Goal: Task Accomplishment & Management: Complete application form

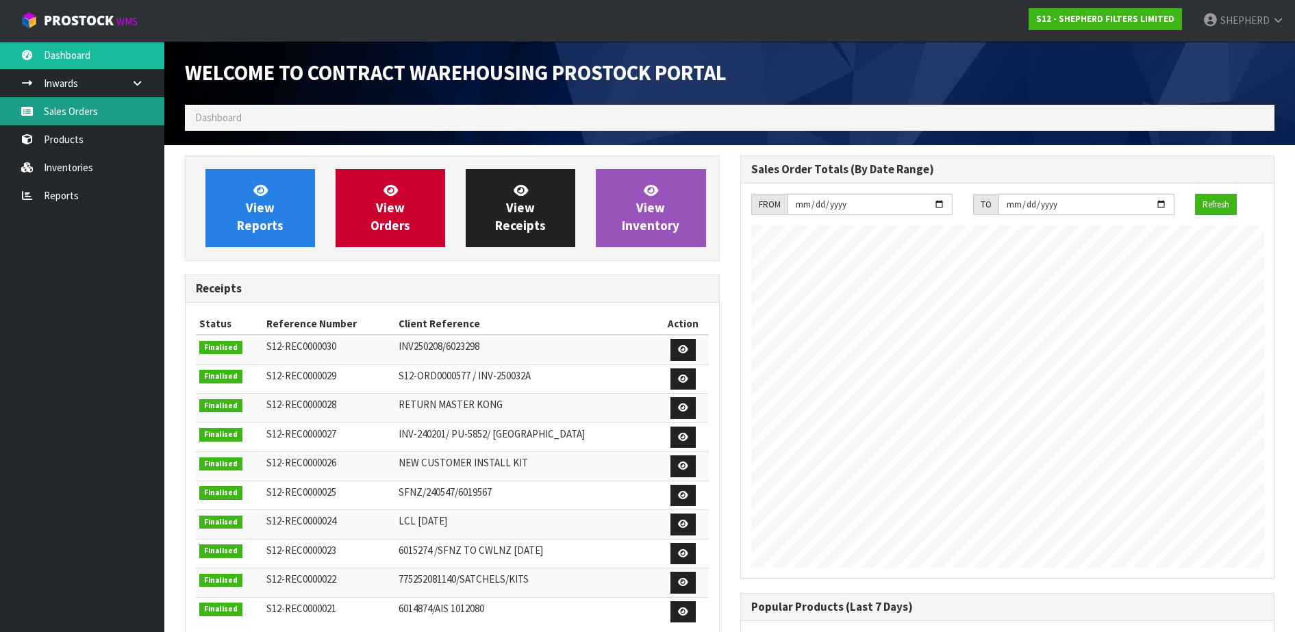
scroll to position [604, 555]
click at [79, 114] on link "Sales Orders" at bounding box center [82, 111] width 164 height 28
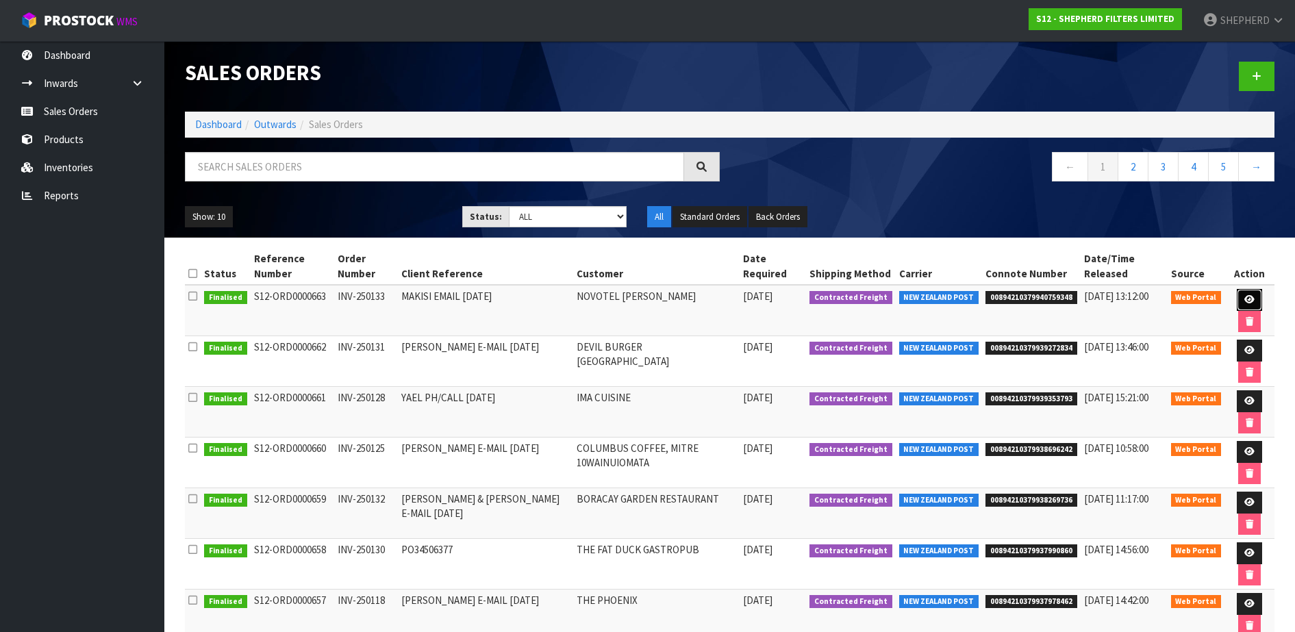
click at [1247, 297] on icon at bounding box center [1249, 299] width 10 height 9
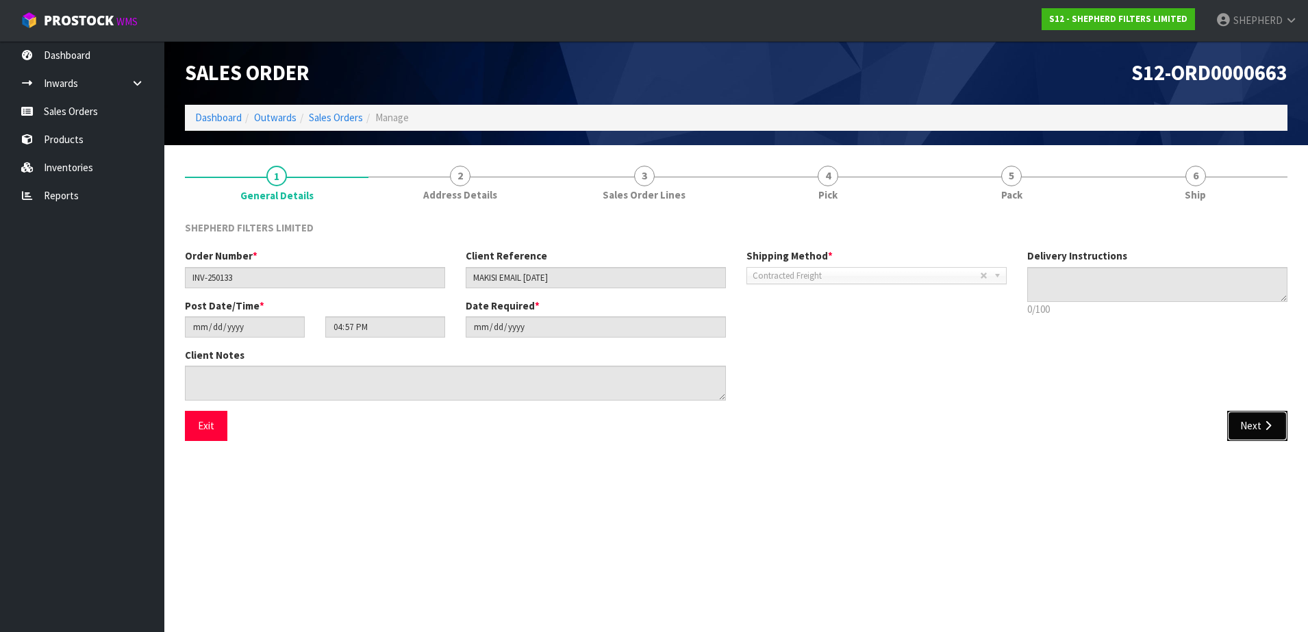
click at [1260, 425] on button "Next" at bounding box center [1257, 425] width 60 height 29
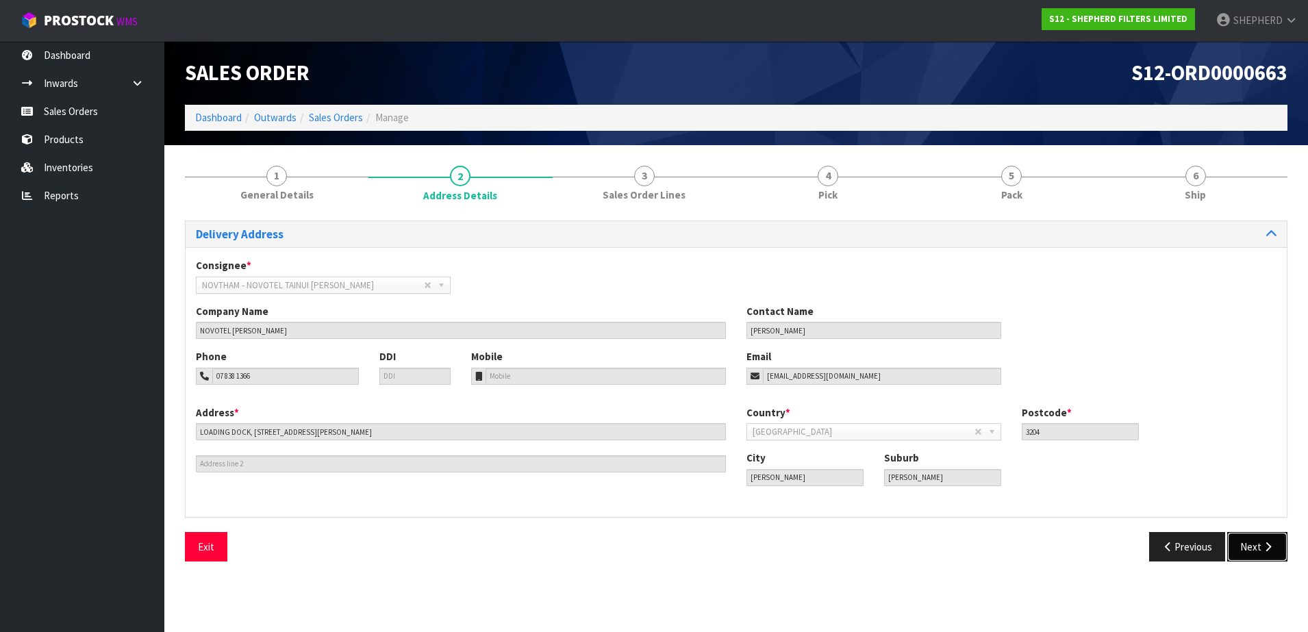
click at [1271, 544] on icon "button" at bounding box center [1267, 547] width 13 height 10
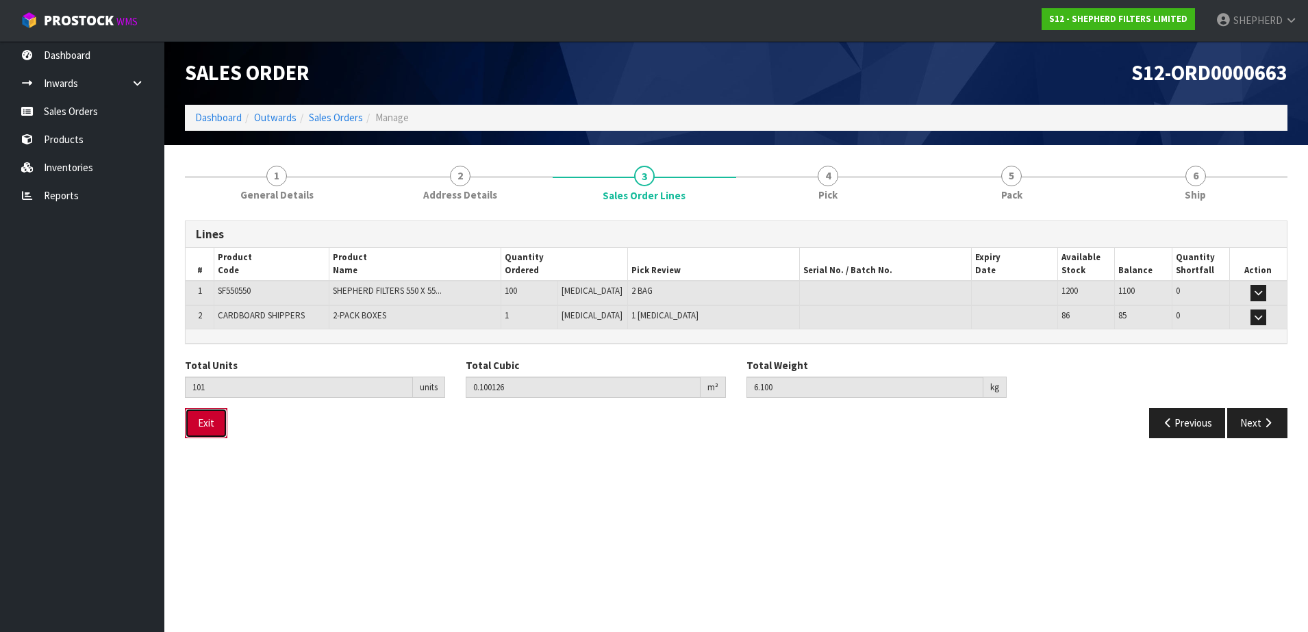
click at [215, 420] on button "Exit" at bounding box center [206, 422] width 42 height 29
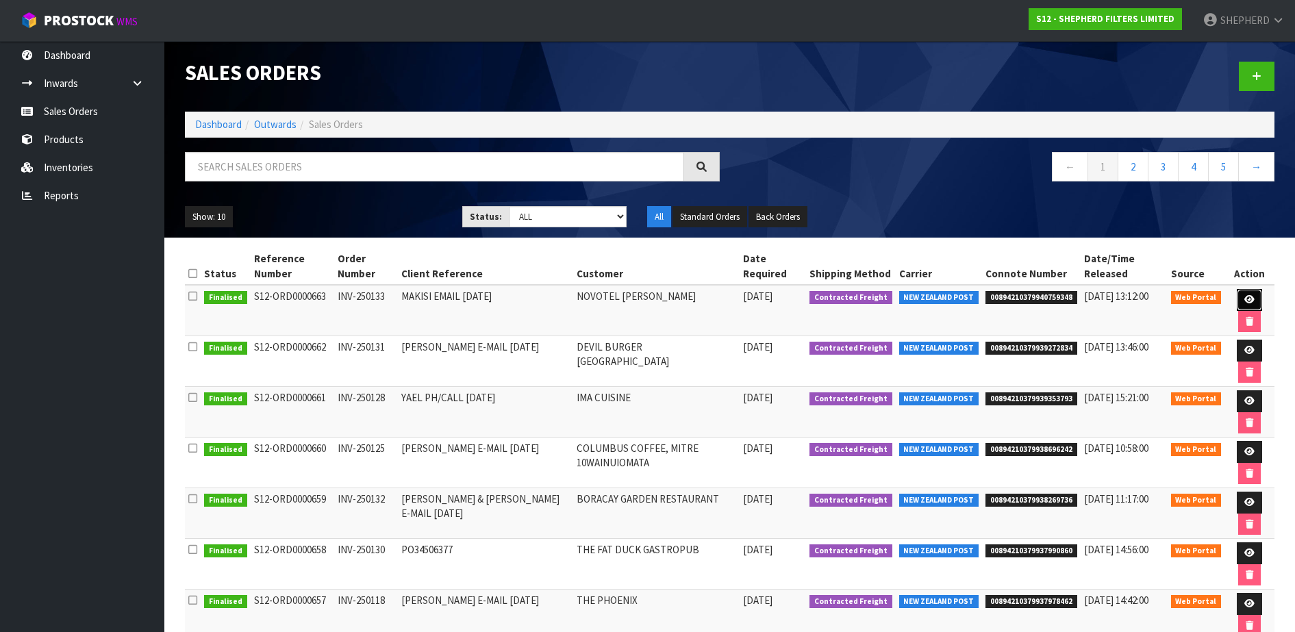
click at [1249, 296] on icon at bounding box center [1249, 299] width 10 height 9
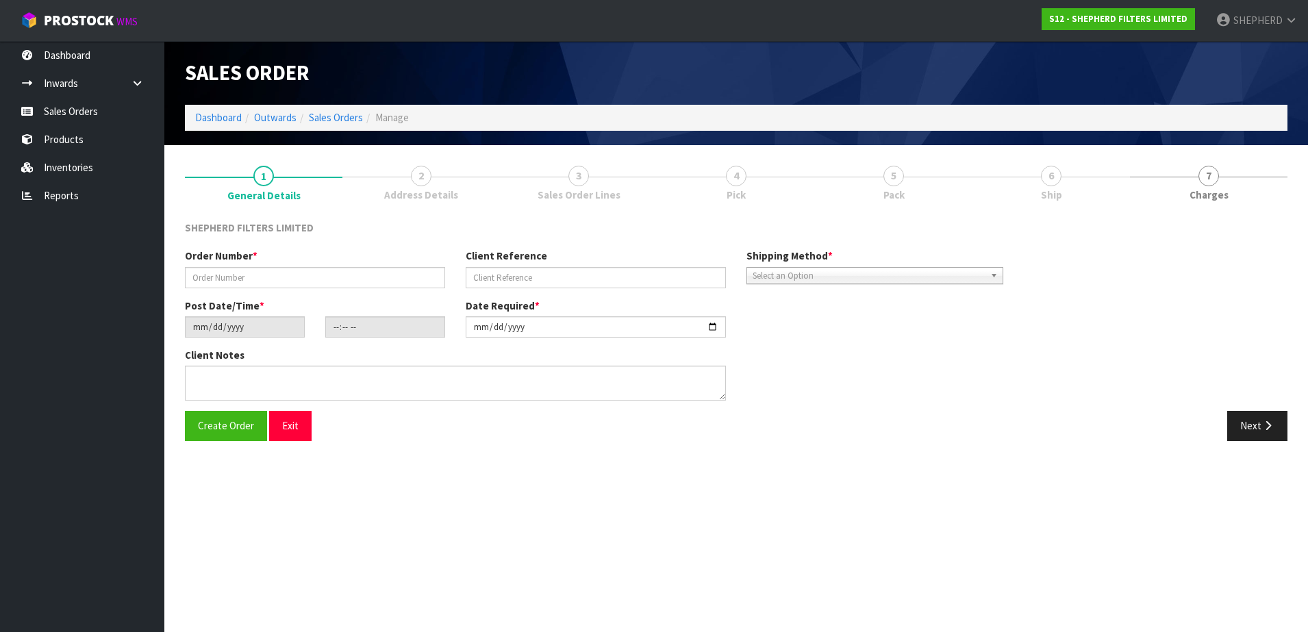
type input "INV-250133"
type input "MAKISI EMAIL [DATE]"
type input "[DATE]"
type input "16:57:00.000"
type input "[DATE]"
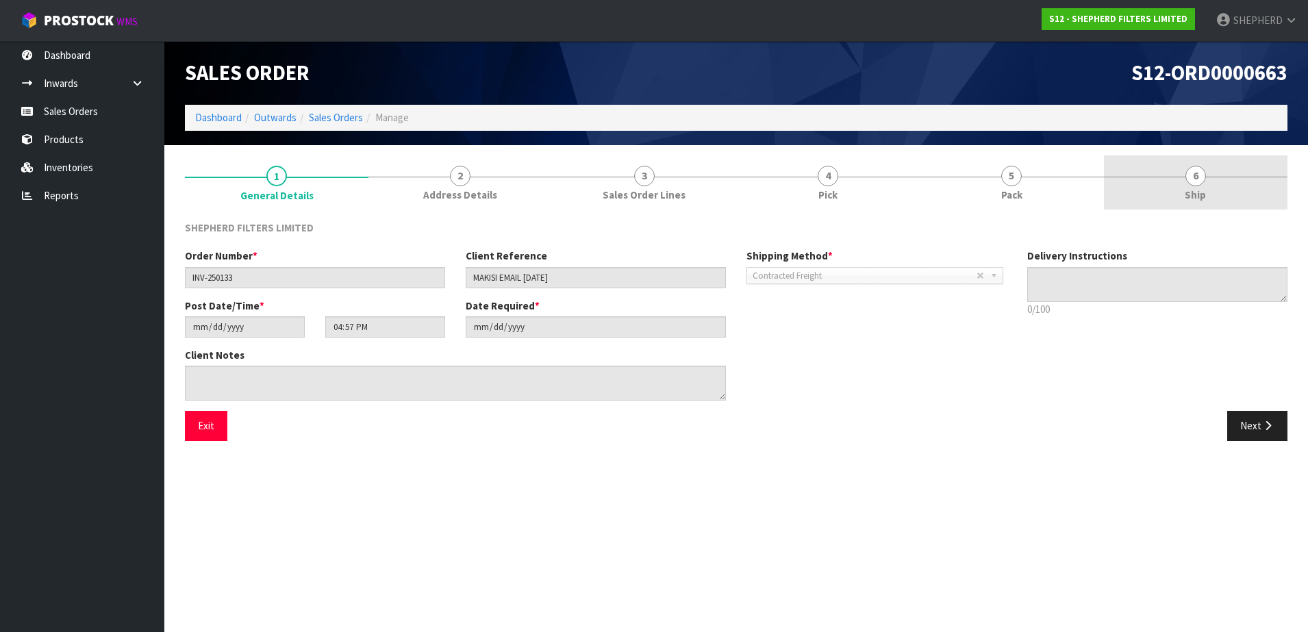
click at [1193, 175] on span "6" at bounding box center [1195, 176] width 21 height 21
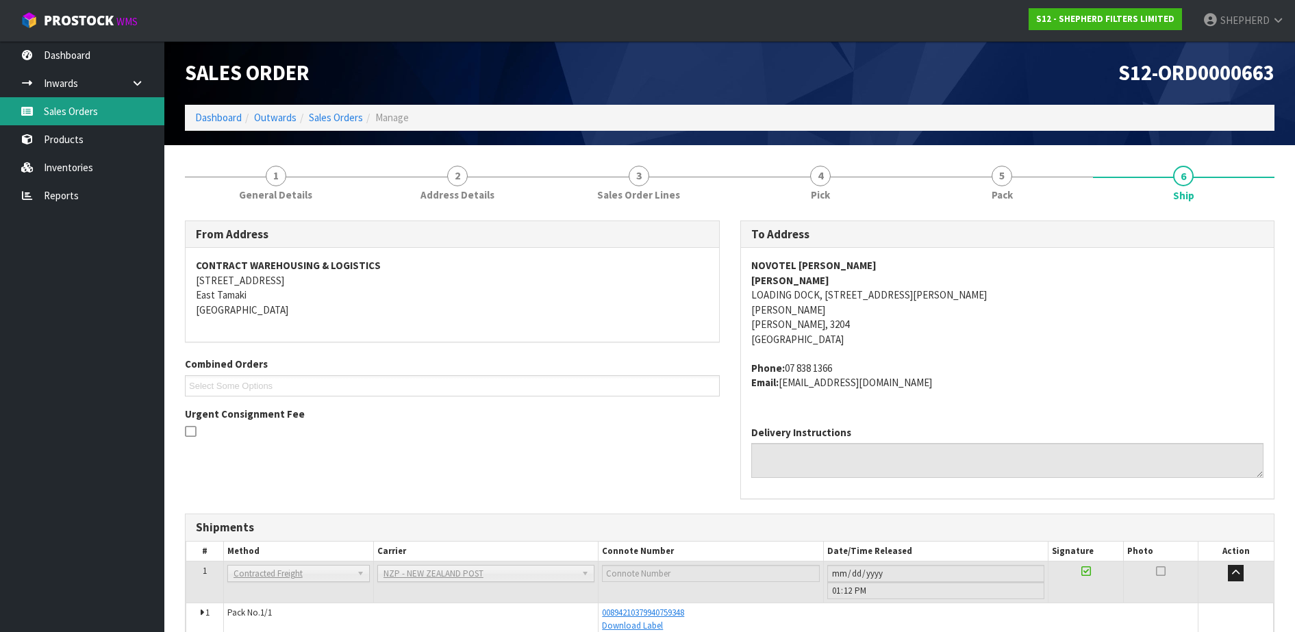
click at [110, 115] on link "Sales Orders" at bounding box center [82, 111] width 164 height 28
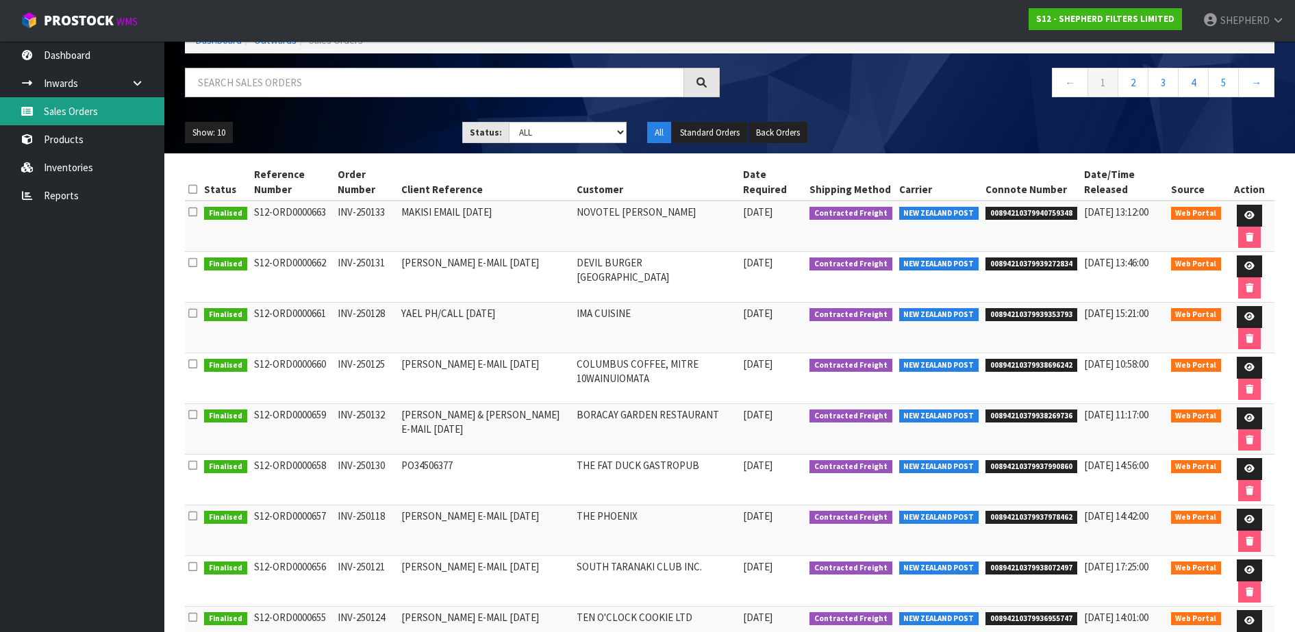
scroll to position [85, 0]
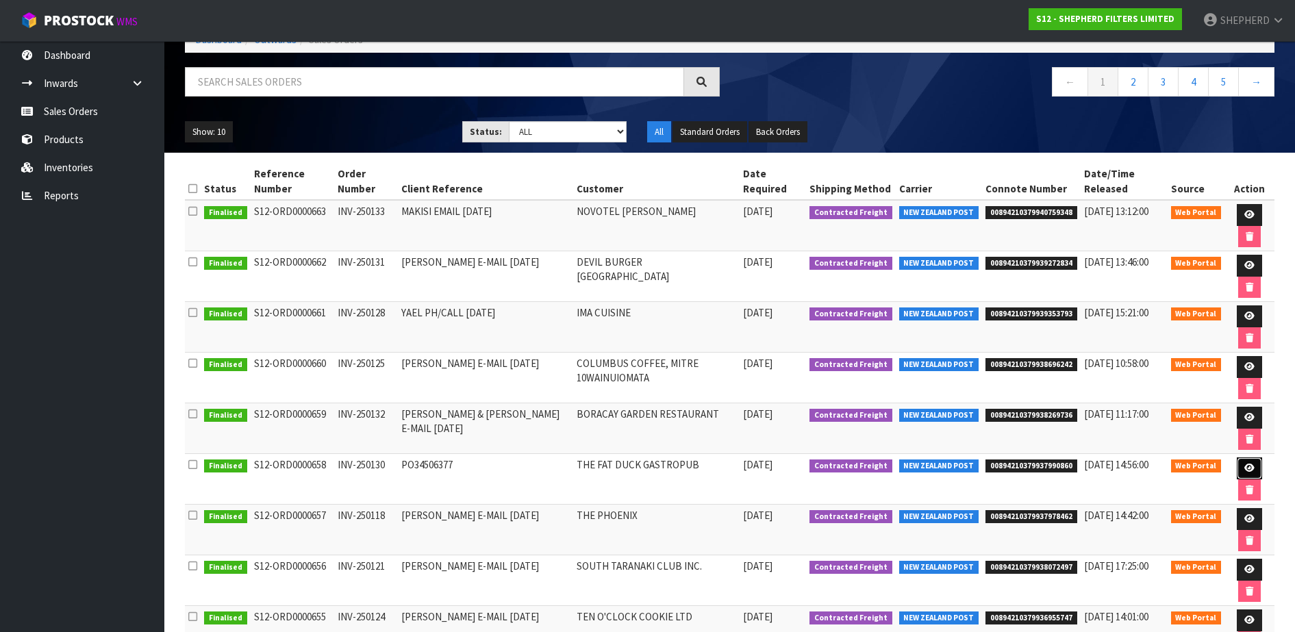
click at [1239, 468] on link at bounding box center [1248, 468] width 25 height 22
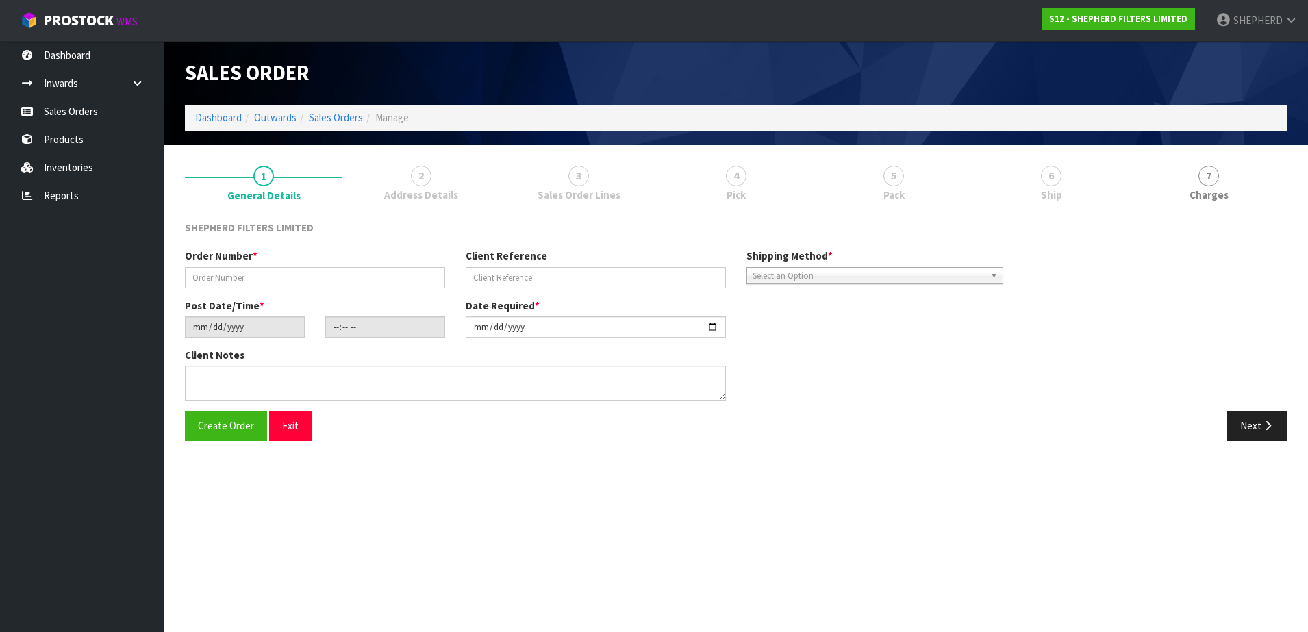
type input "INV-250130"
type input "PO34506377"
type input "[DATE]"
type input "17:13:00.000"
type input "[DATE]"
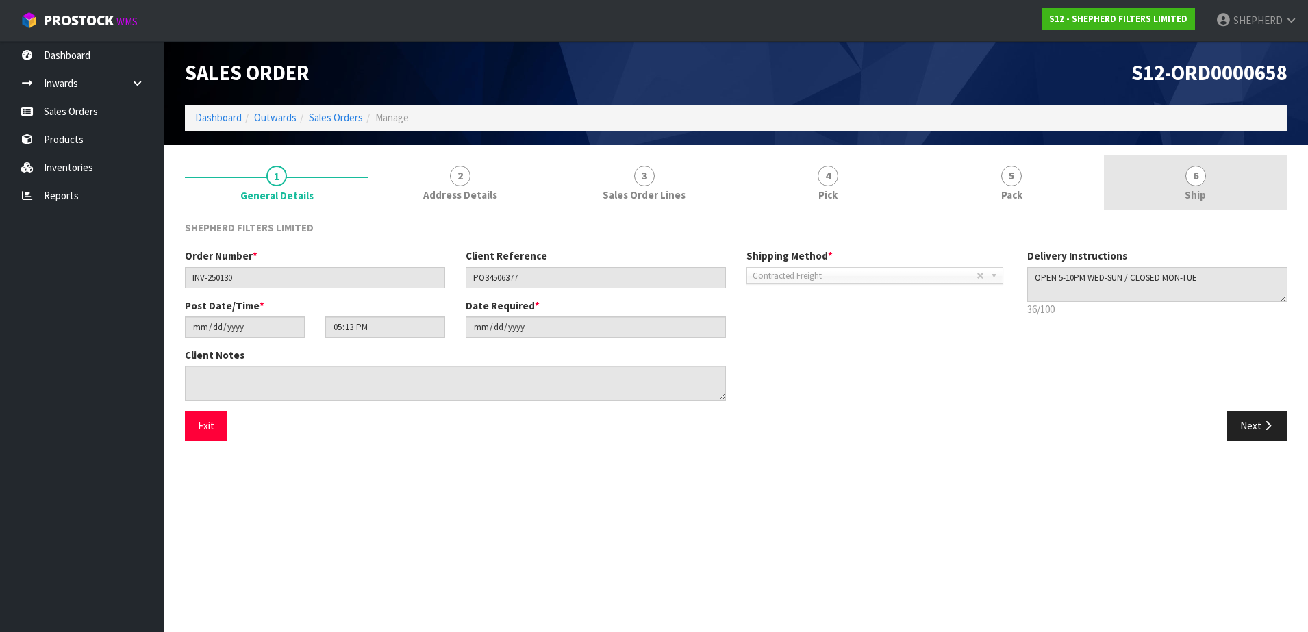
click at [1194, 176] on span "6" at bounding box center [1195, 176] width 21 height 21
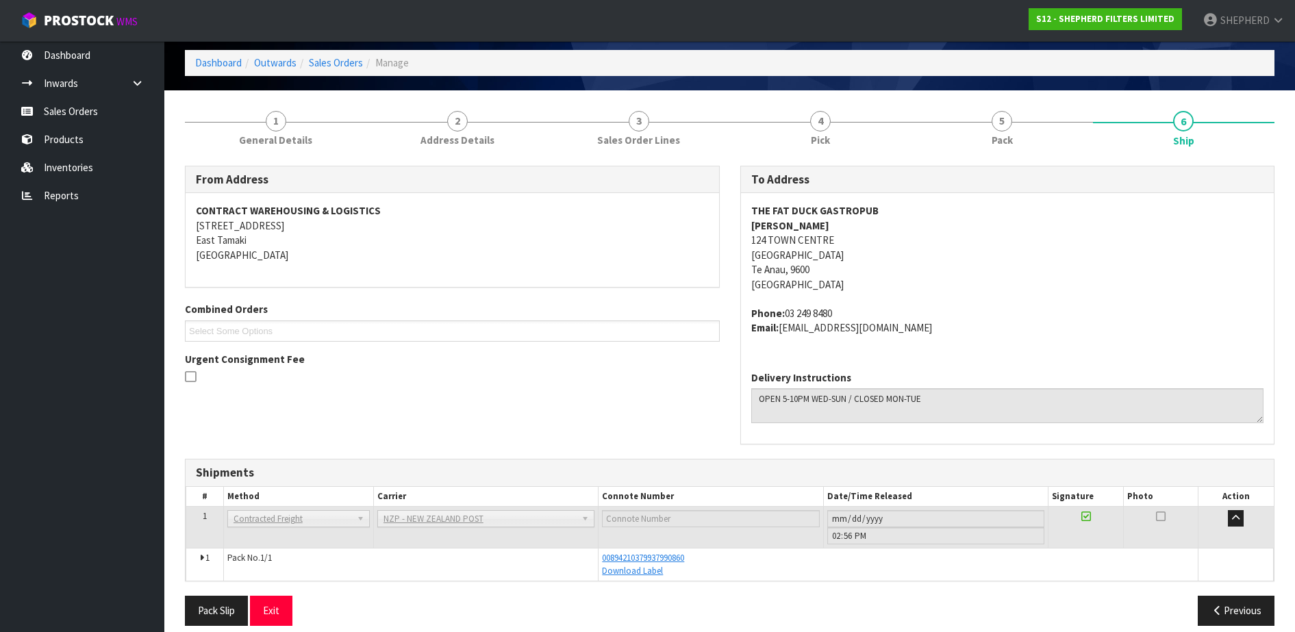
scroll to position [69, 0]
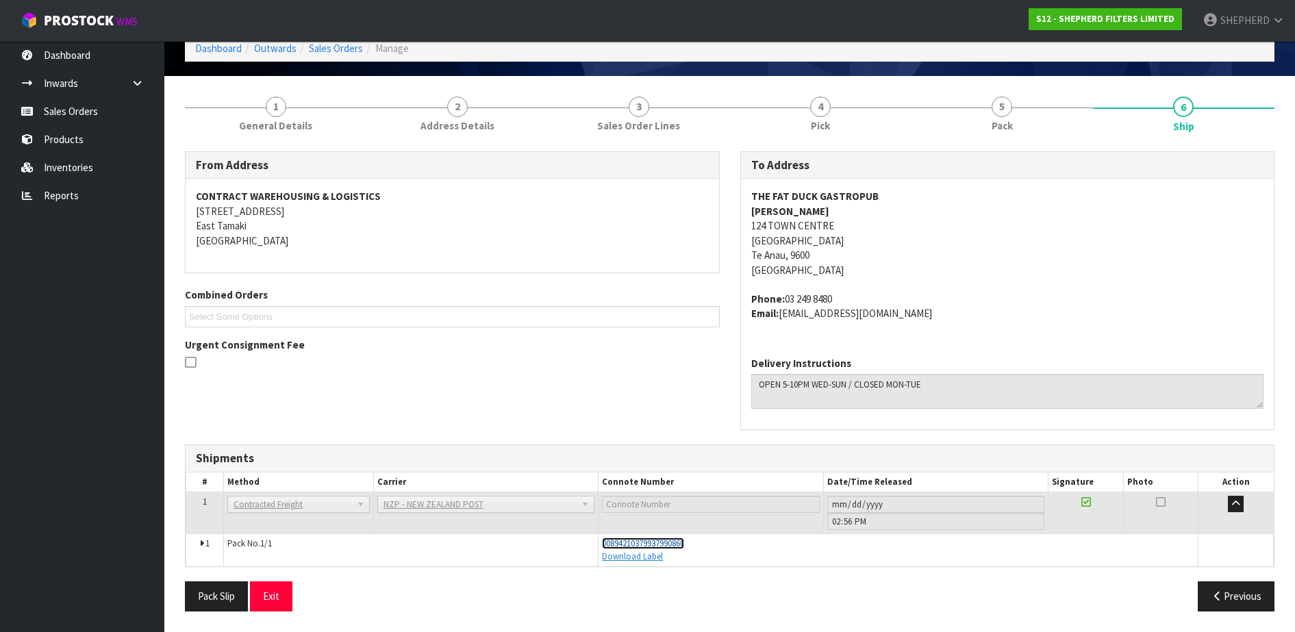
click at [674, 546] on span "00894210379937990860" at bounding box center [643, 543] width 82 height 12
